Goal: Task Accomplishment & Management: Manage account settings

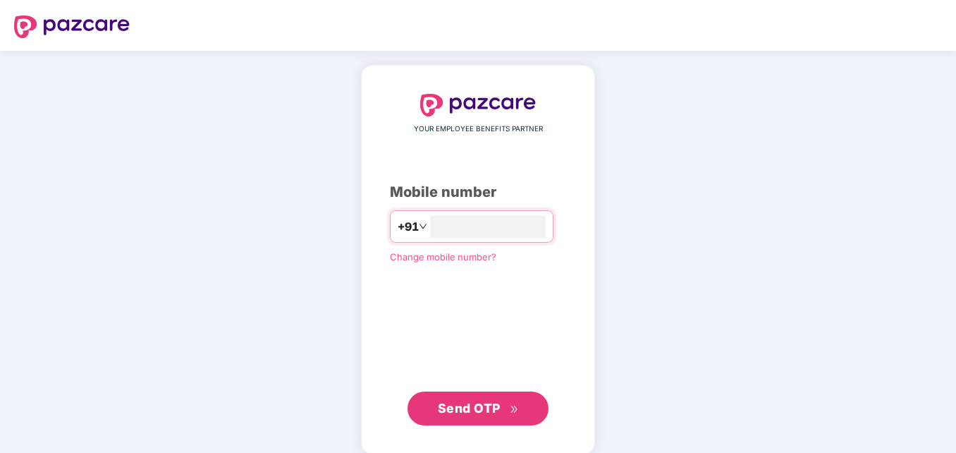
type input "**********"
click at [484, 411] on span "Send OTP" at bounding box center [469, 406] width 63 height 15
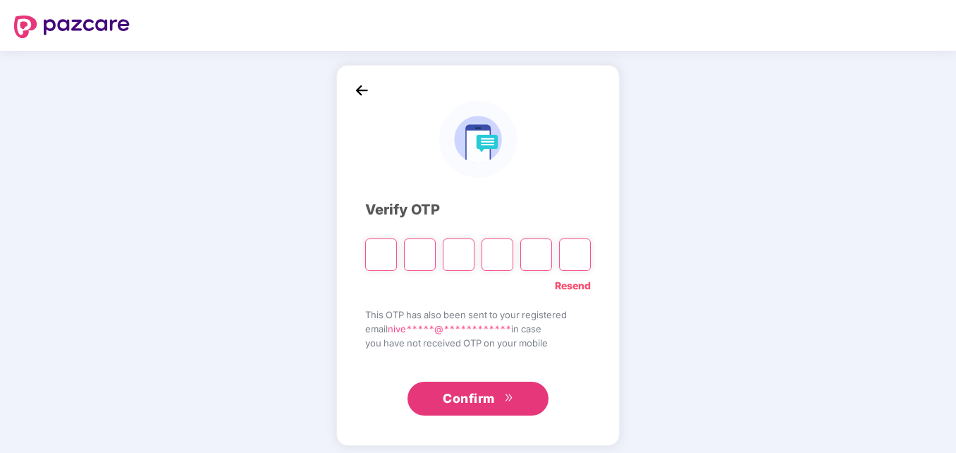
type input "*"
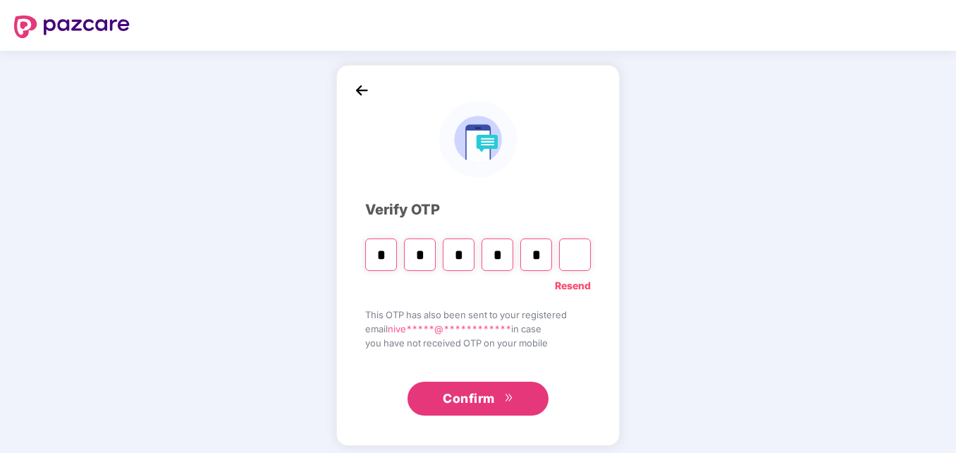
type input "*"
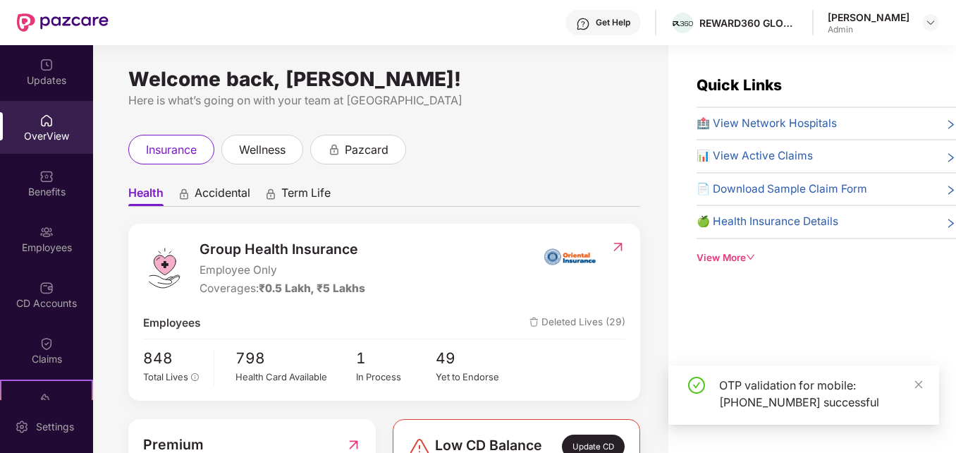
click at [45, 243] on div "Employees" at bounding box center [46, 248] width 93 height 14
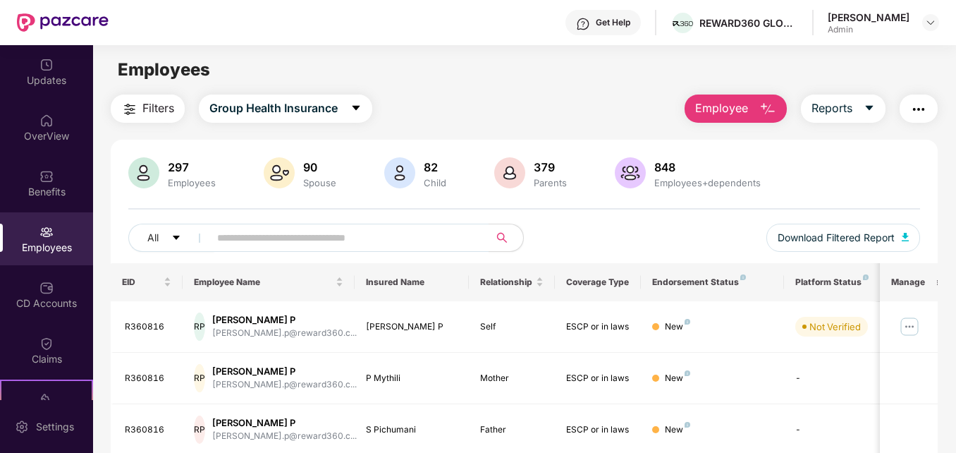
click at [765, 110] on img "button" at bounding box center [768, 109] width 17 height 17
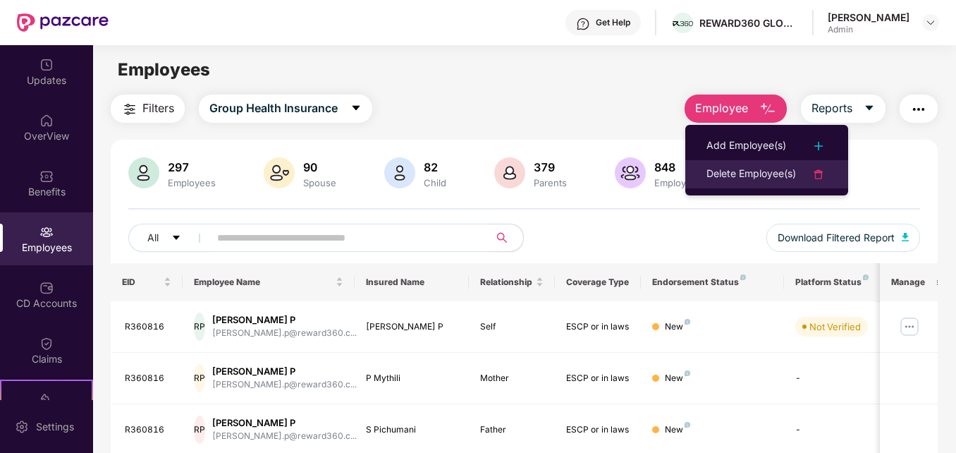
click at [734, 170] on div "Delete Employee(s)" at bounding box center [752, 174] width 90 height 17
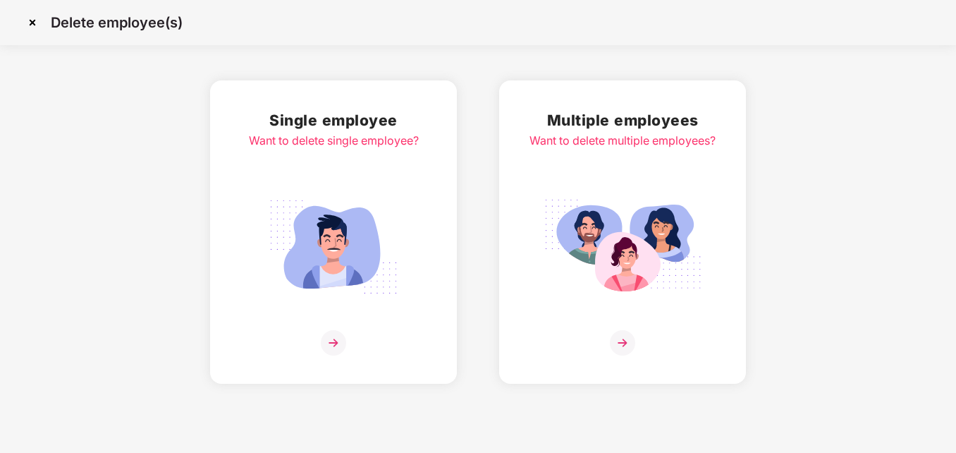
click at [628, 339] on img at bounding box center [622, 342] width 25 height 25
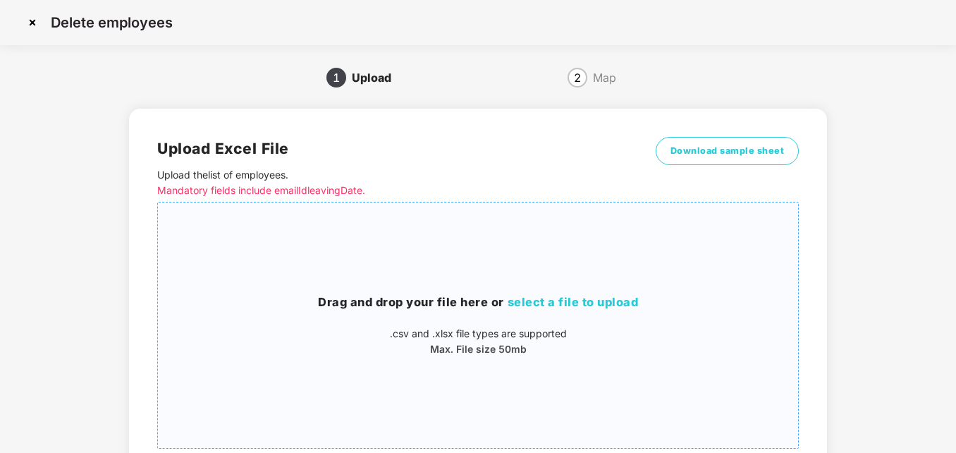
click at [607, 303] on span "select a file to upload" at bounding box center [573, 302] width 131 height 14
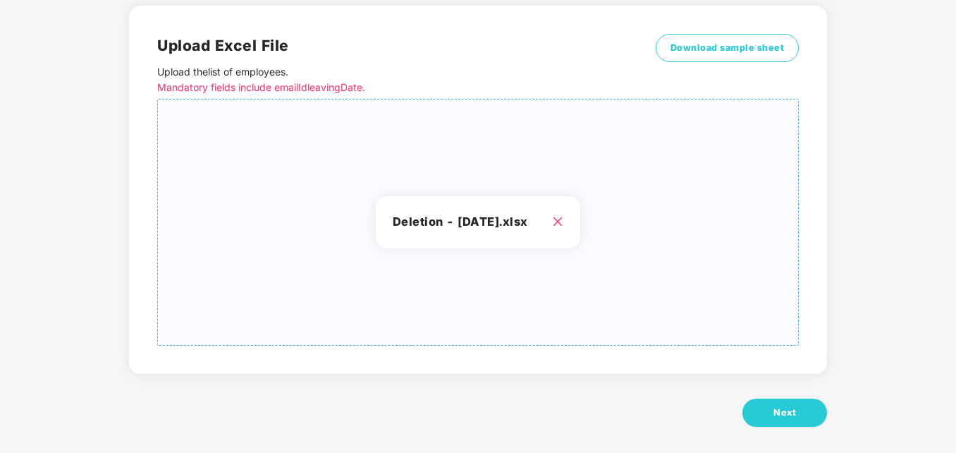
scroll to position [112, 0]
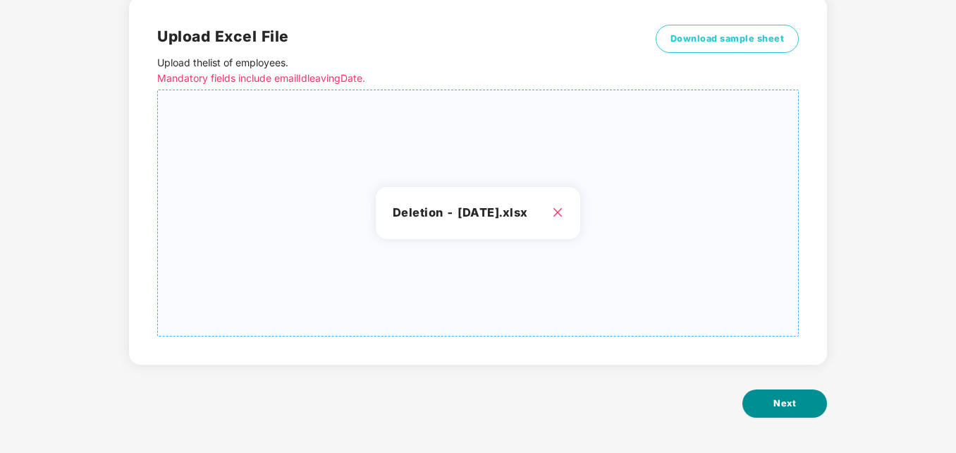
click at [778, 401] on span "Next" at bounding box center [785, 403] width 23 height 14
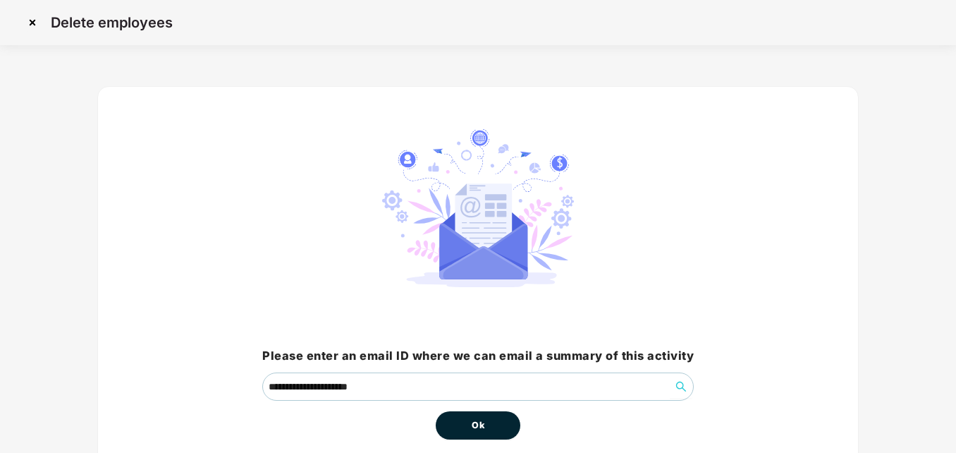
click at [461, 419] on button "Ok" at bounding box center [478, 425] width 85 height 28
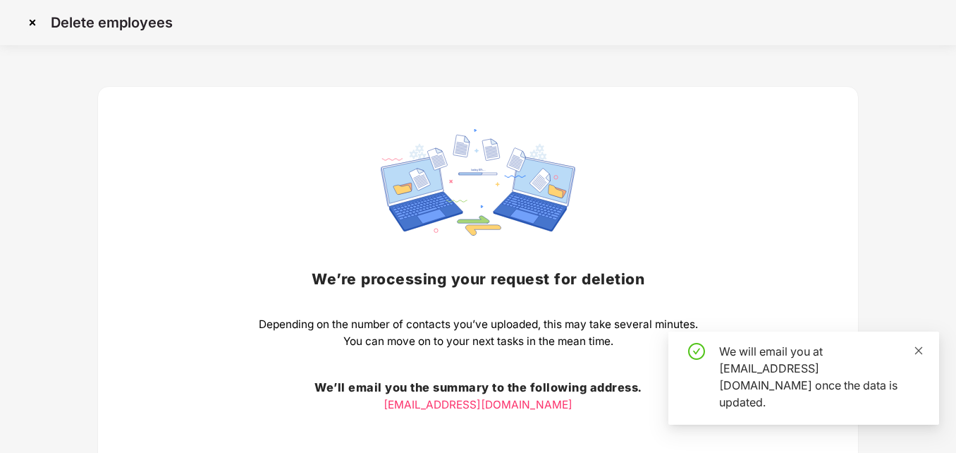
click at [922, 355] on icon "close" at bounding box center [919, 351] width 10 height 10
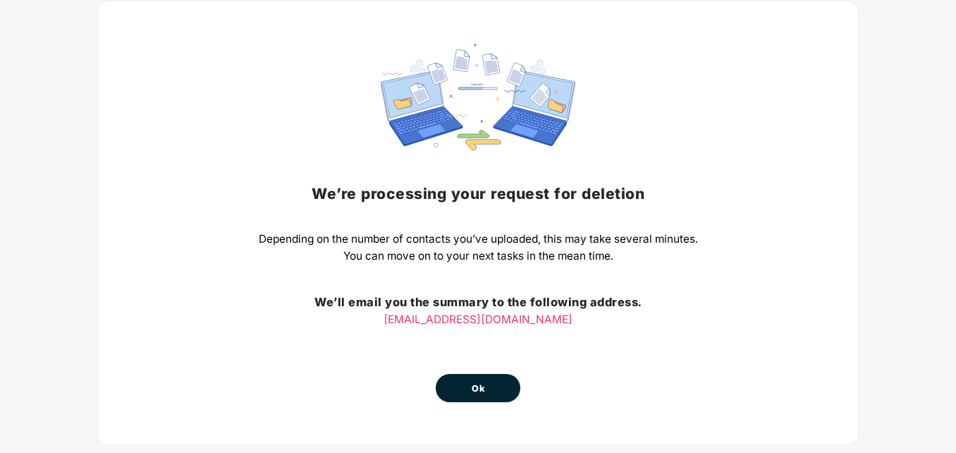
scroll to position [113, 0]
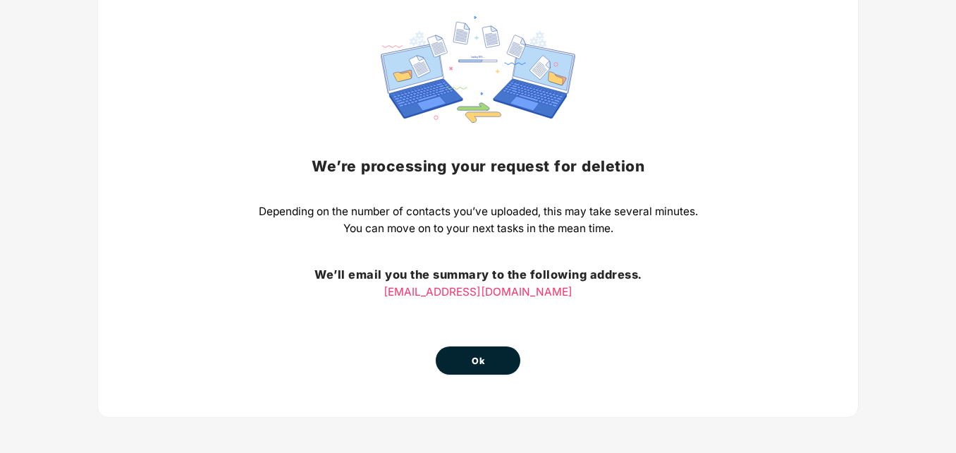
click at [496, 363] on button "Ok" at bounding box center [478, 360] width 85 height 28
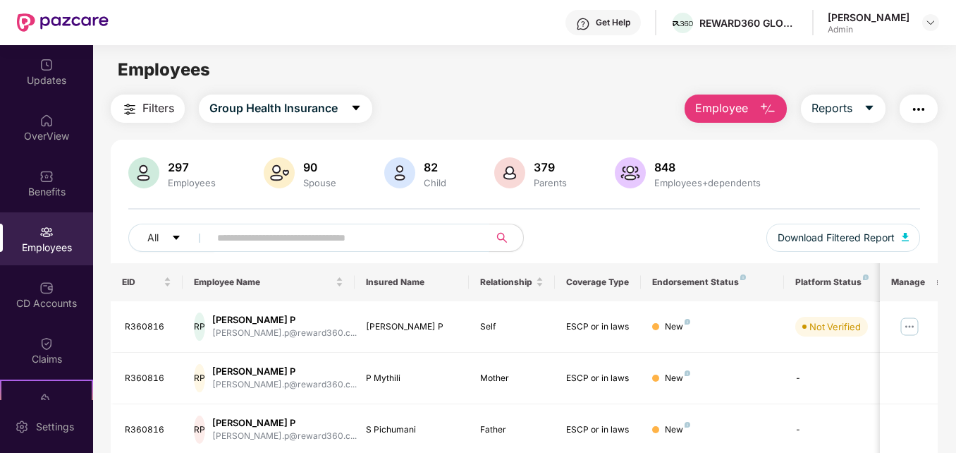
click at [332, 231] on input "text" at bounding box center [343, 237] width 253 height 21
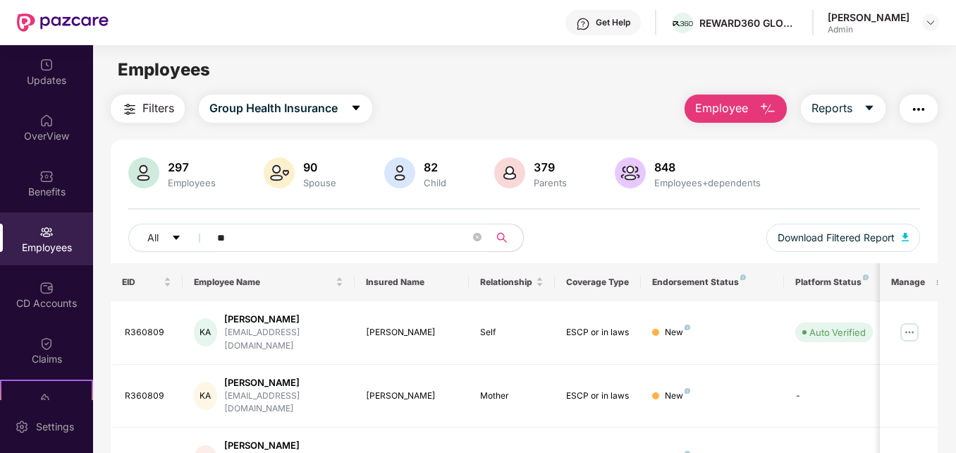
type input "*"
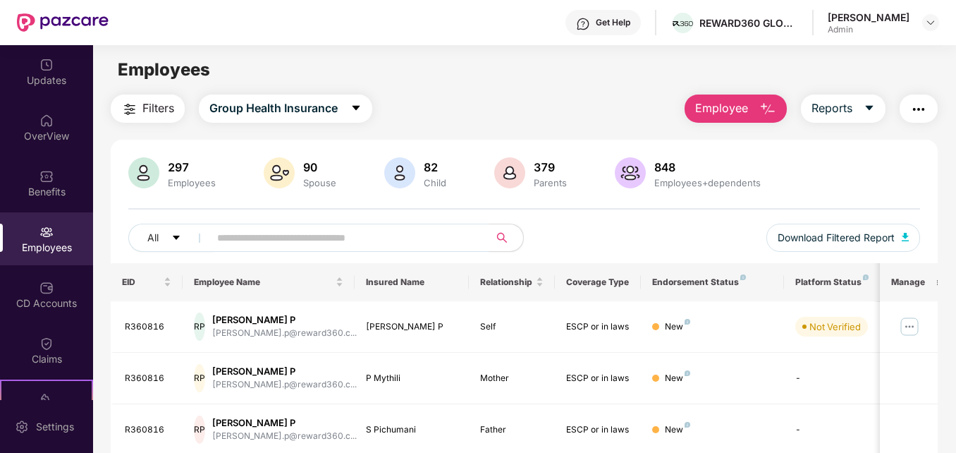
click at [783, 107] on button "Employee" at bounding box center [736, 109] width 102 height 28
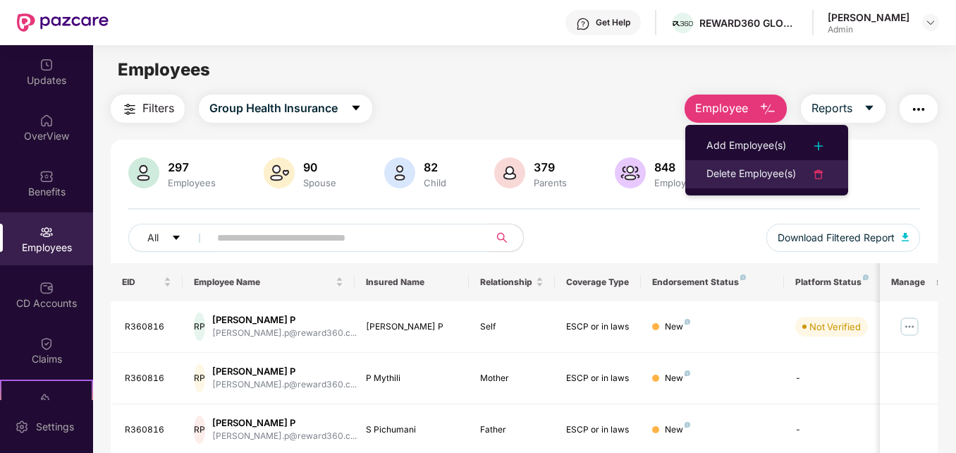
click at [736, 173] on div "Delete Employee(s)" at bounding box center [752, 174] width 90 height 17
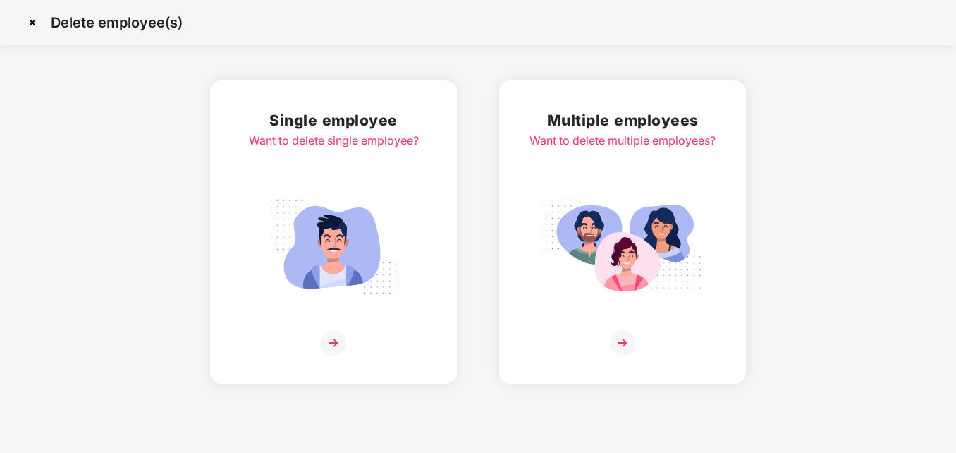
click at [623, 336] on img at bounding box center [622, 342] width 25 height 25
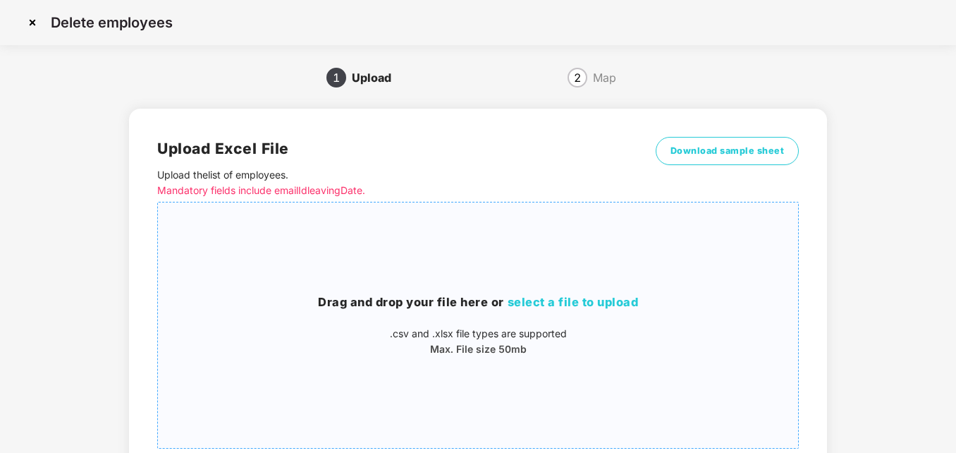
click at [592, 304] on span "select a file to upload" at bounding box center [573, 302] width 131 height 14
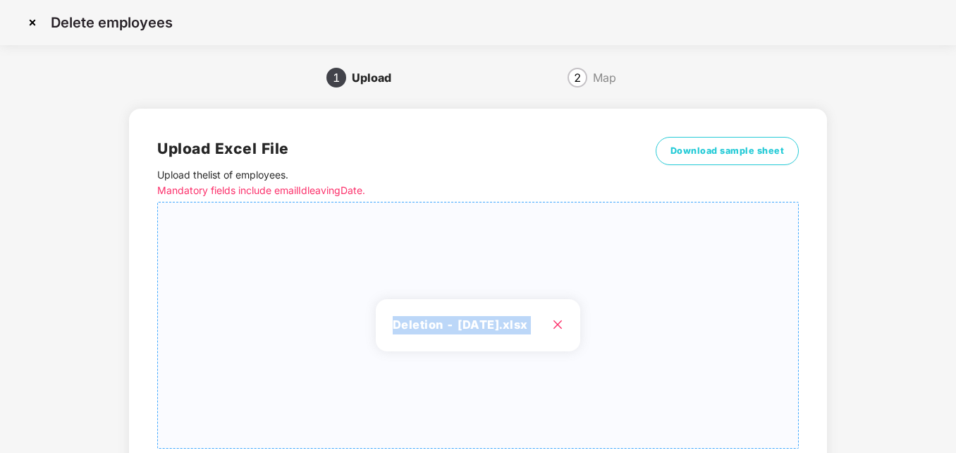
drag, startPoint x: 956, startPoint y: 136, endPoint x: 960, endPoint y: 313, distance: 177.1
click at [956, 313] on html "Delete employees 1 Upload 2 Map Upload Excel File Upload the list of employees …" at bounding box center [478, 226] width 956 height 453
drag, startPoint x: 960, startPoint y: 313, endPoint x: 883, endPoint y: 379, distance: 101.5
click at [883, 379] on div "1 Upload 2 Map Upload Excel File Upload the list of employees . Mandatory field…" at bounding box center [478, 315] width 914 height 499
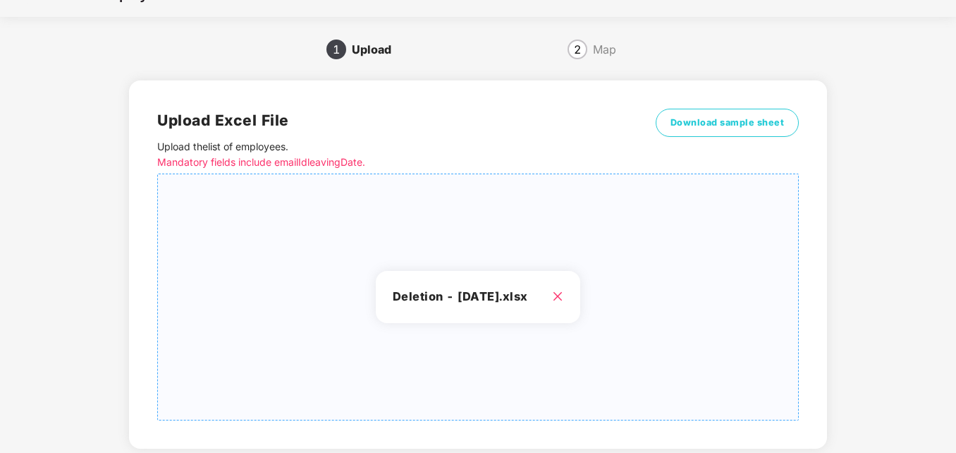
scroll to position [112, 0]
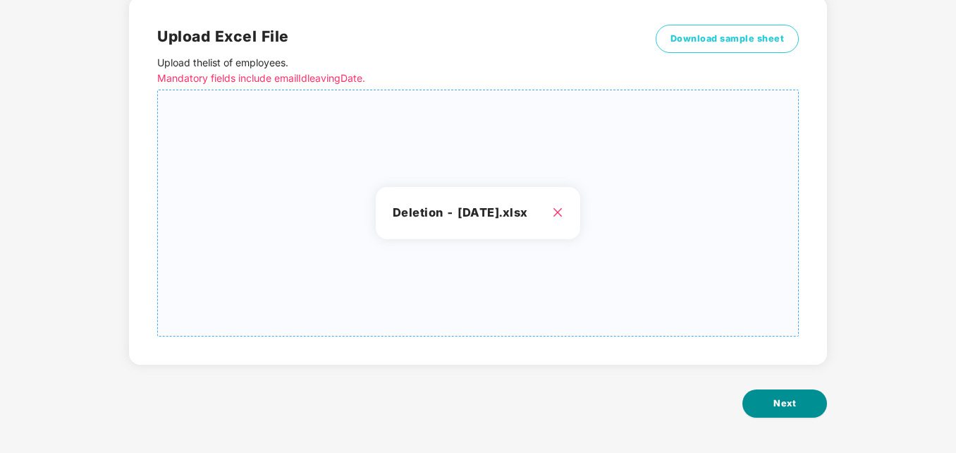
click at [791, 397] on span "Next" at bounding box center [785, 403] width 23 height 14
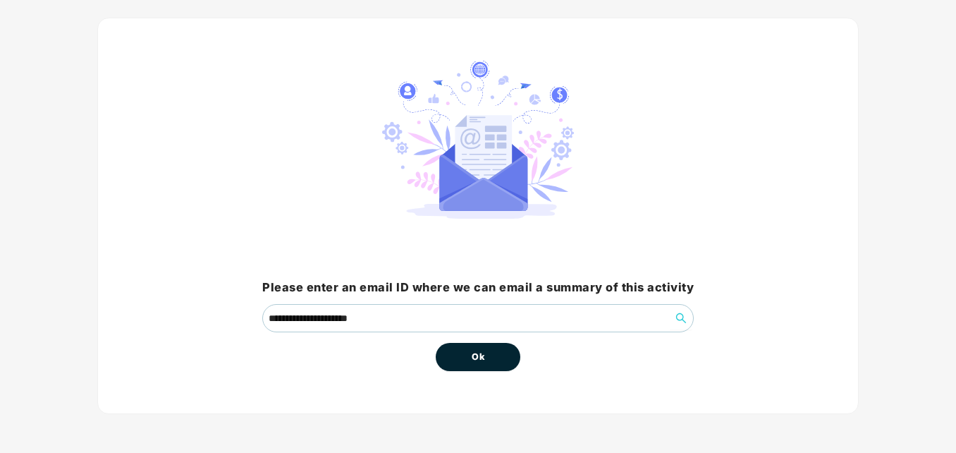
scroll to position [0, 0]
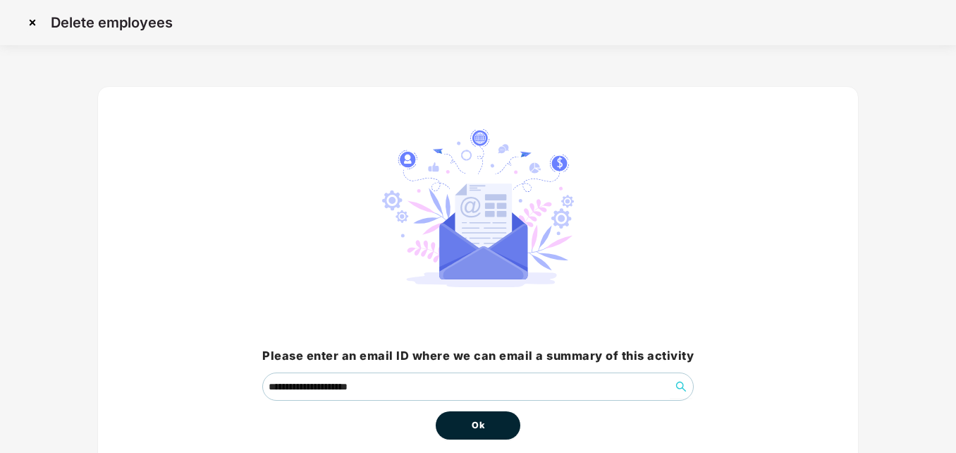
click at [494, 419] on button "Ok" at bounding box center [478, 425] width 85 height 28
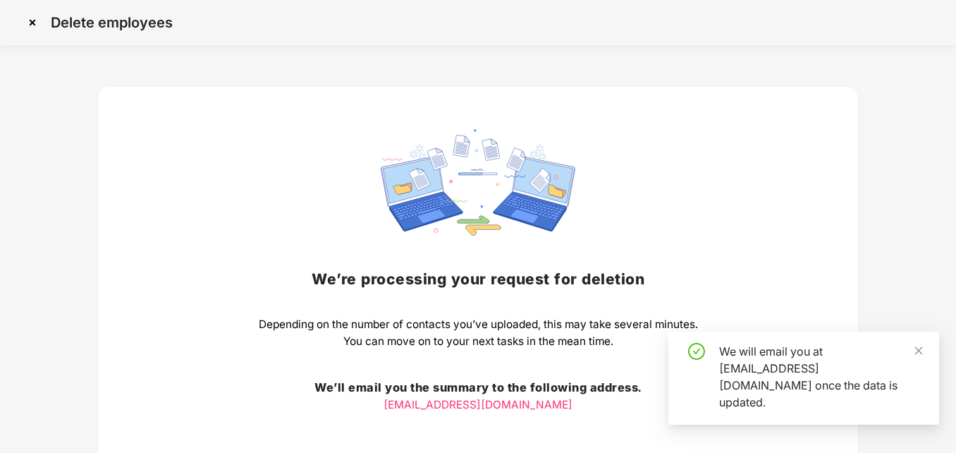
click at [822, 193] on div "We’re processing your request for deletion Depending on the number of contacts …" at bounding box center [478, 308] width 762 height 444
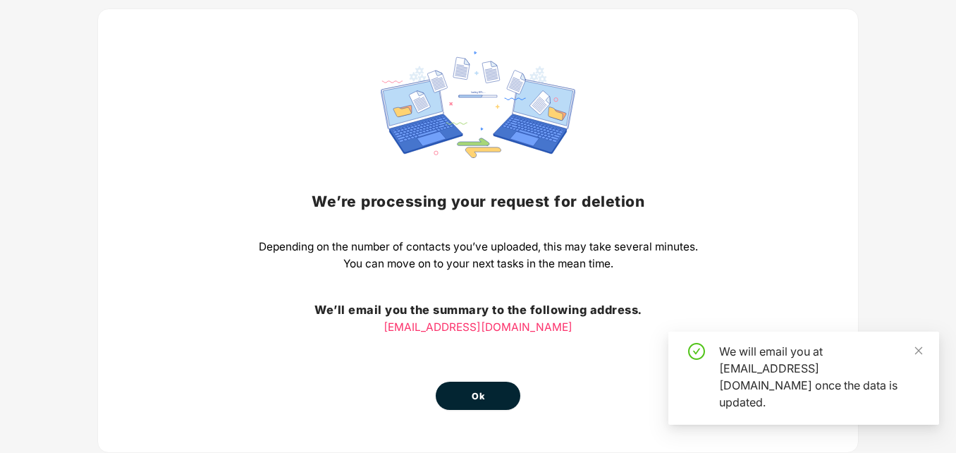
scroll to position [116, 0]
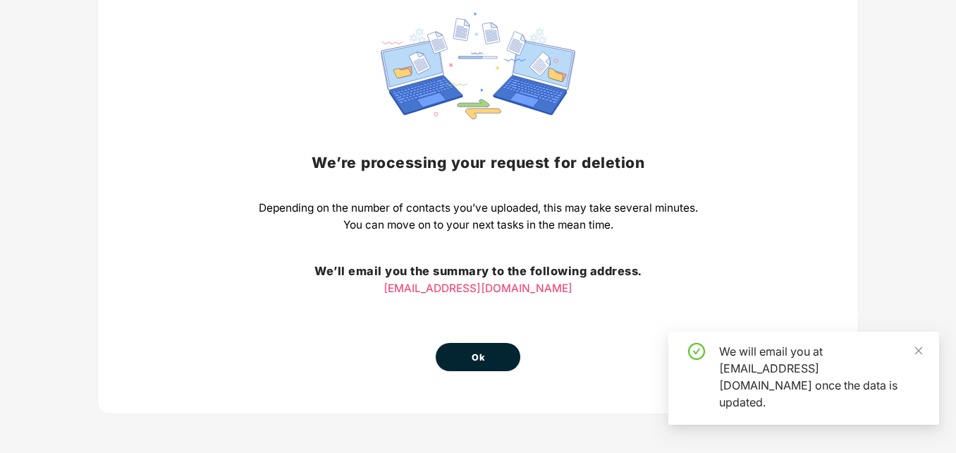
click at [481, 351] on span "Ok" at bounding box center [478, 358] width 13 height 14
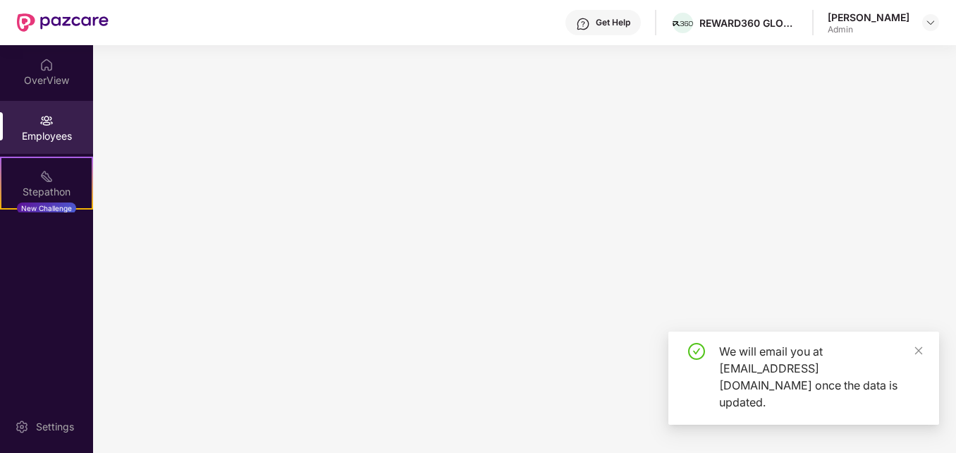
scroll to position [0, 0]
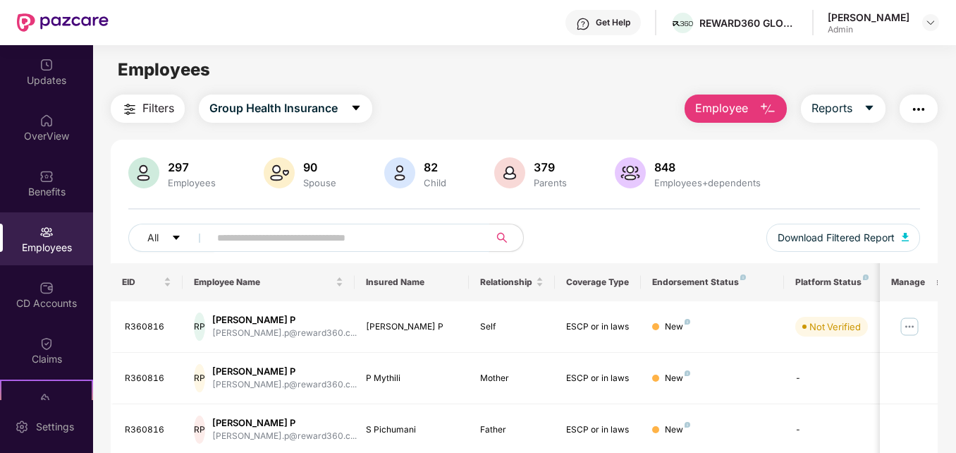
click at [374, 234] on input "text" at bounding box center [343, 237] width 253 height 21
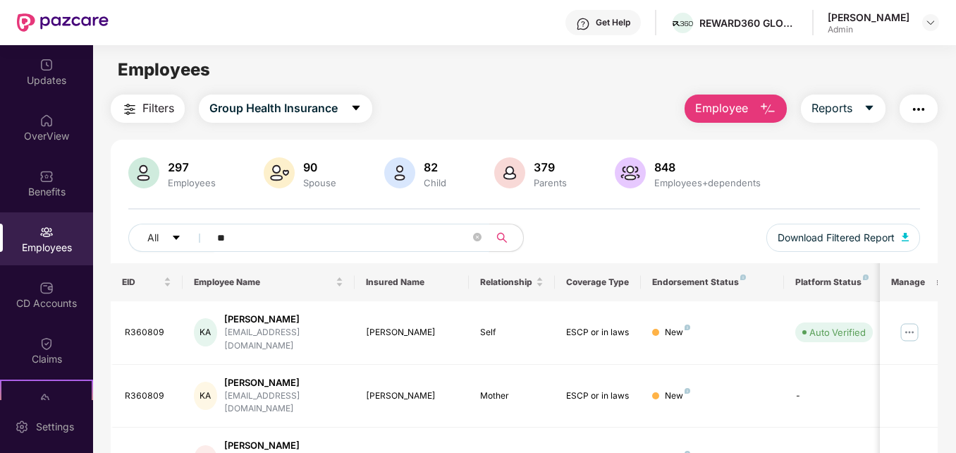
type input "*"
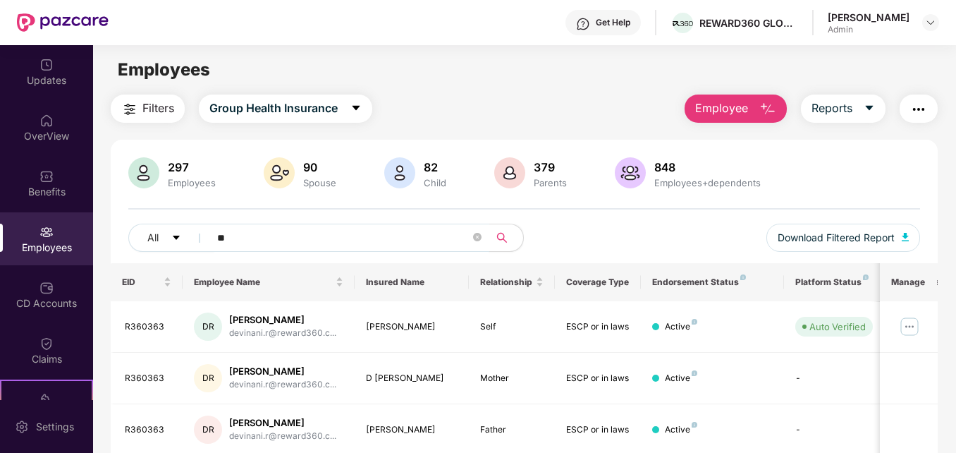
type input "*"
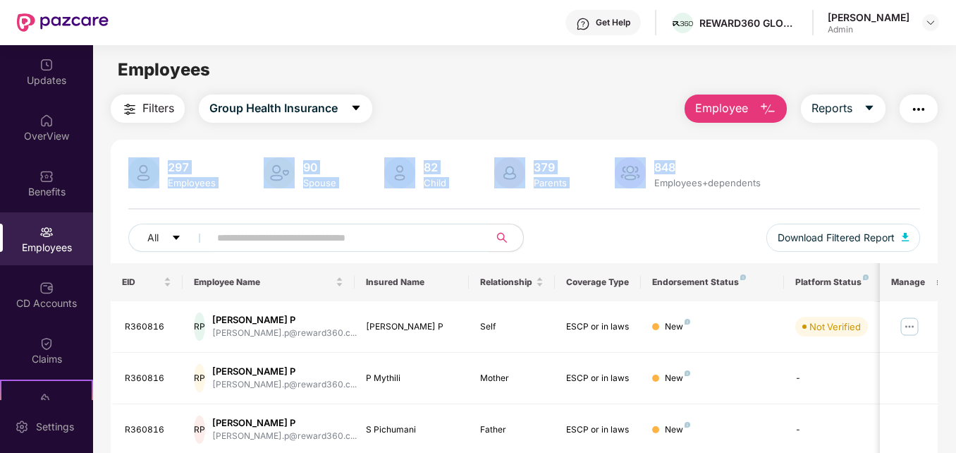
drag, startPoint x: 954, startPoint y: 152, endPoint x: 951, endPoint y: 86, distance: 65.7
click at [951, 86] on main "Employees Filters Group Health Insurance Employee Reports 297 Employees 90 Spou…" at bounding box center [524, 271] width 863 height 453
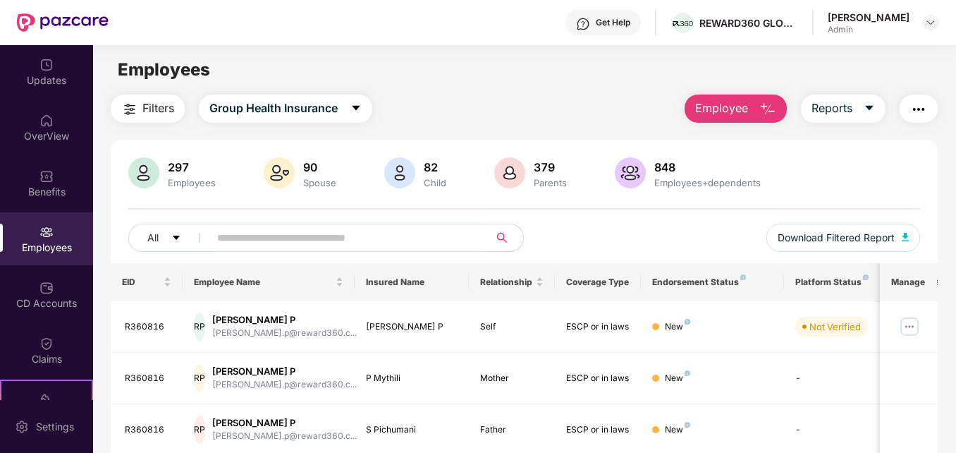
click at [561, 73] on div "Employees" at bounding box center [524, 69] width 863 height 27
click at [753, 107] on button "Employee" at bounding box center [736, 109] width 102 height 28
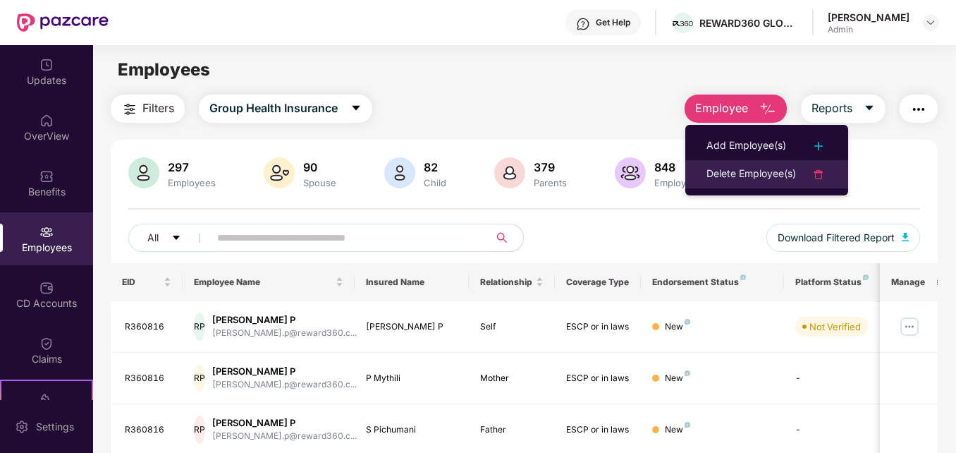
click at [731, 172] on div "Delete Employee(s)" at bounding box center [752, 174] width 90 height 17
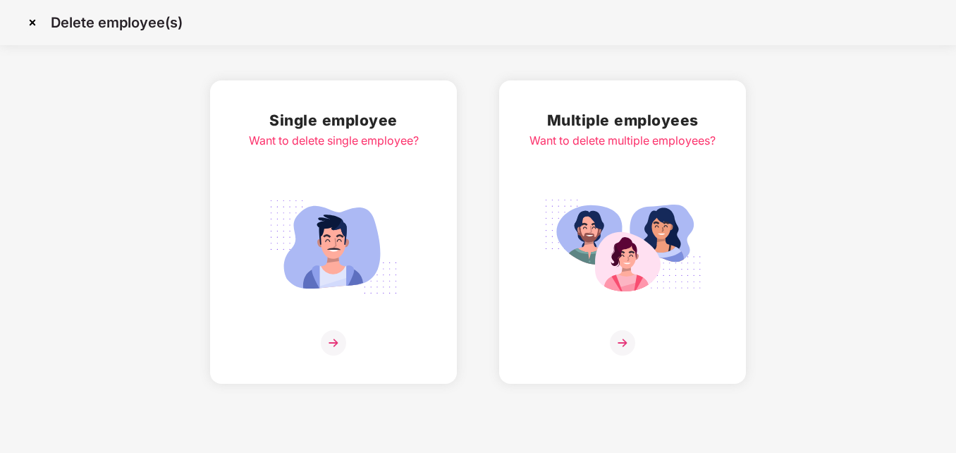
click at [337, 340] on img at bounding box center [333, 342] width 25 height 25
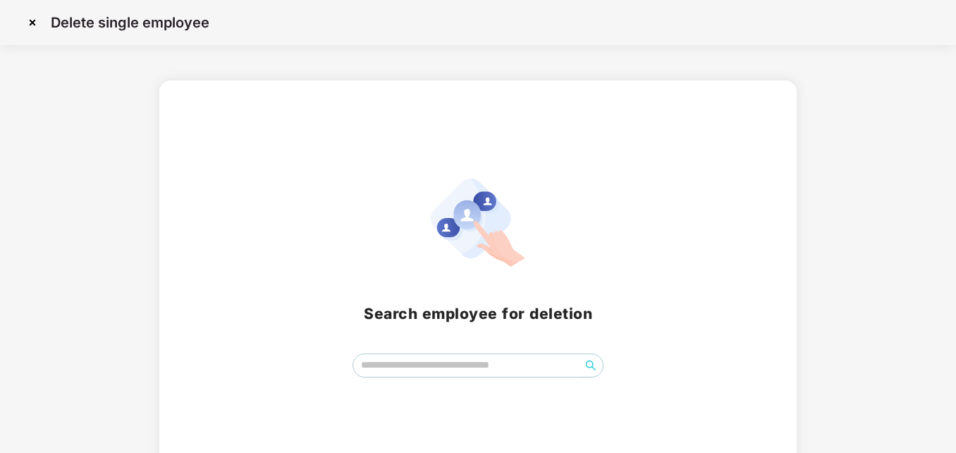
scroll to position [23, 0]
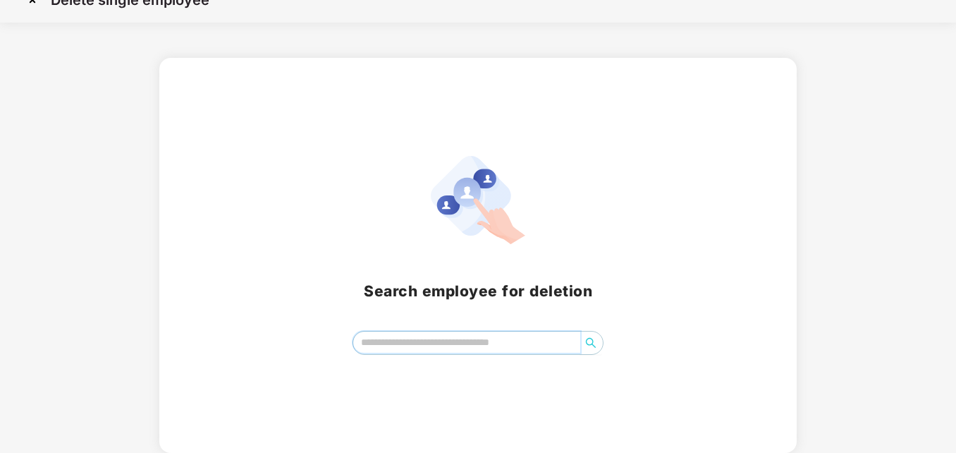
click at [487, 348] on input "search" at bounding box center [467, 342] width 228 height 21
